Goal: Transaction & Acquisition: Purchase product/service

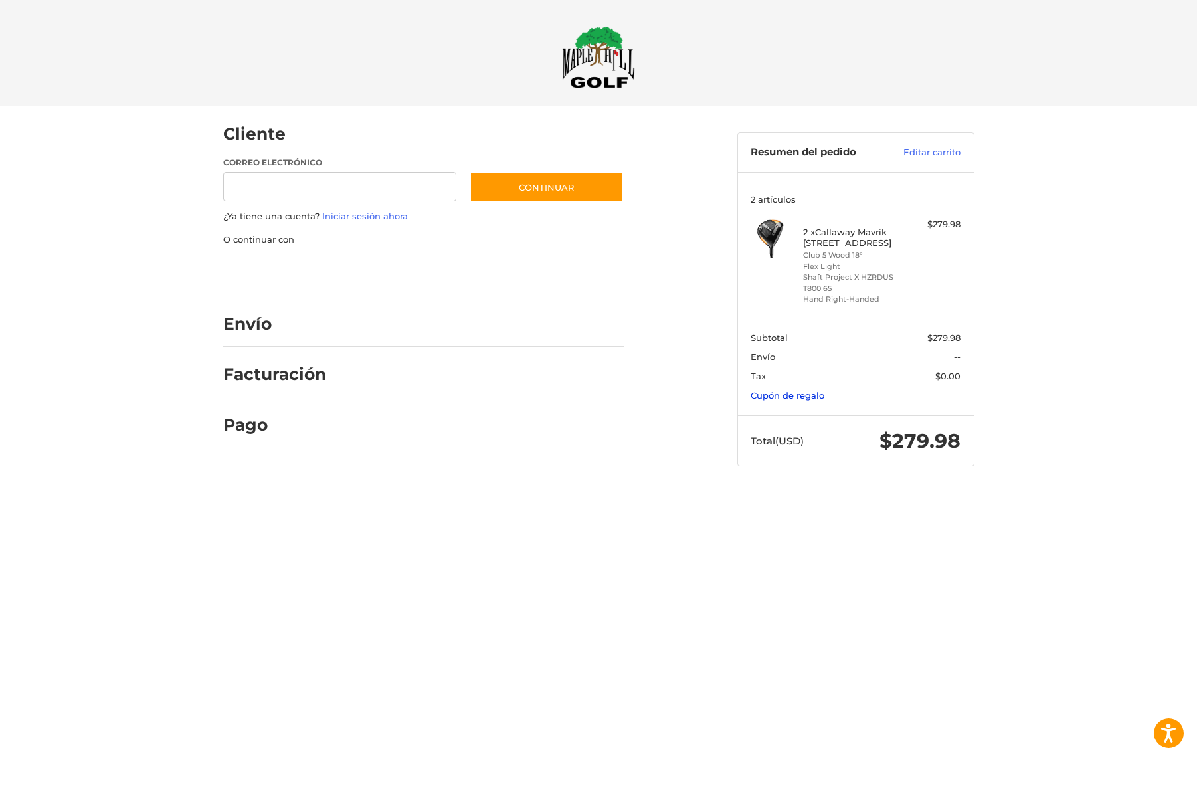
click at [785, 396] on link "Cupón de regalo" at bounding box center [788, 395] width 74 height 11
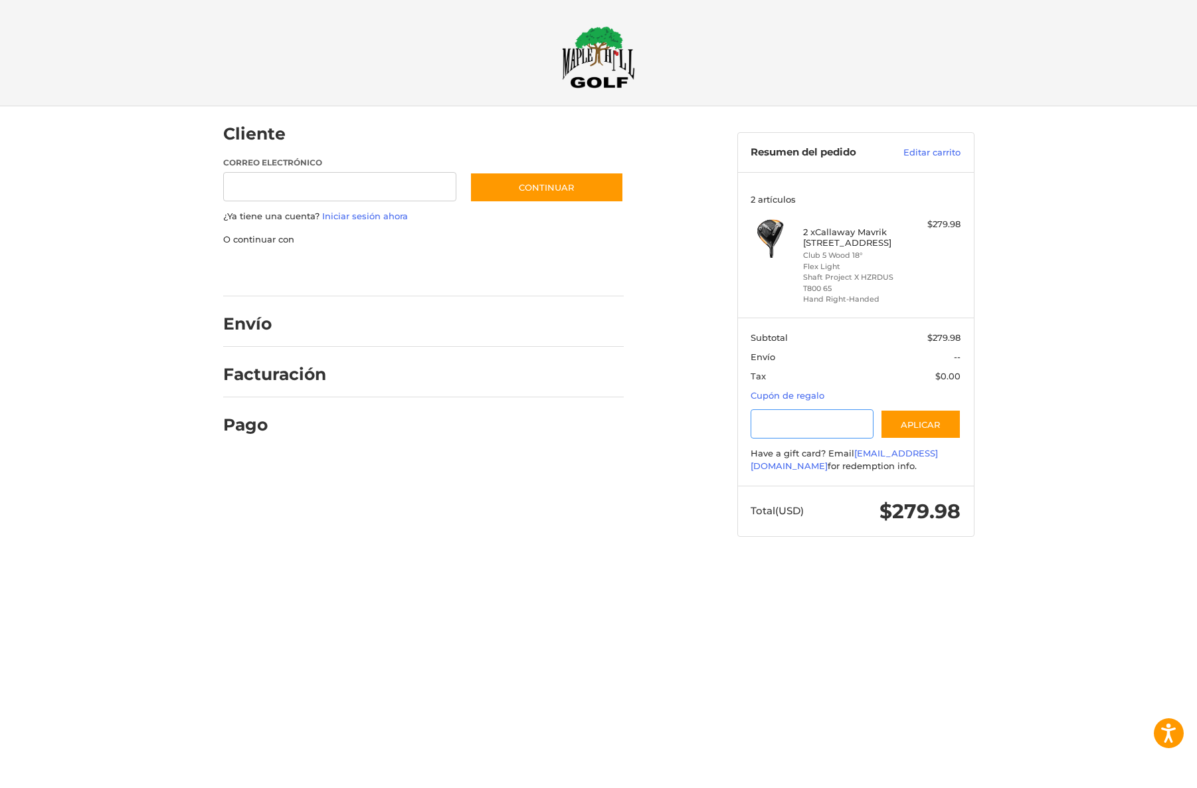
paste input "********"
type input "********"
click at [958, 430] on button "Aplicar" at bounding box center [920, 424] width 81 height 30
